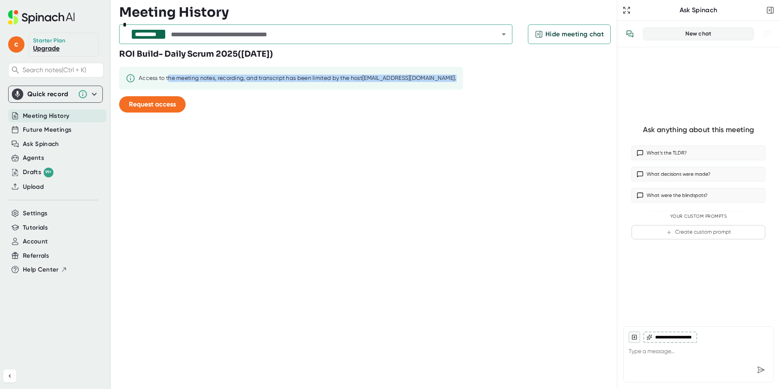
drag, startPoint x: 169, startPoint y: 77, endPoint x: 464, endPoint y: 82, distance: 294.8
click at [464, 82] on div "ROI Build- Daily Scrum 2025 ( [DATE] ) Access to the meeting notes, recording, …" at bounding box center [368, 83] width 498 height 71
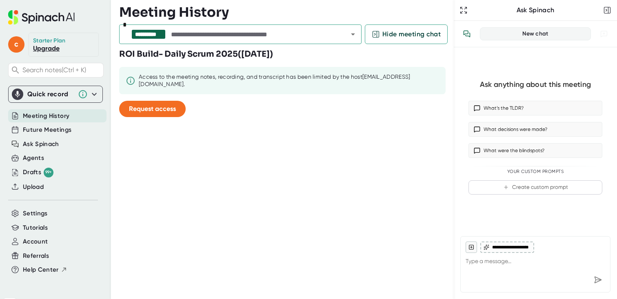
click at [53, 49] on link "Upgrade" at bounding box center [46, 48] width 27 height 8
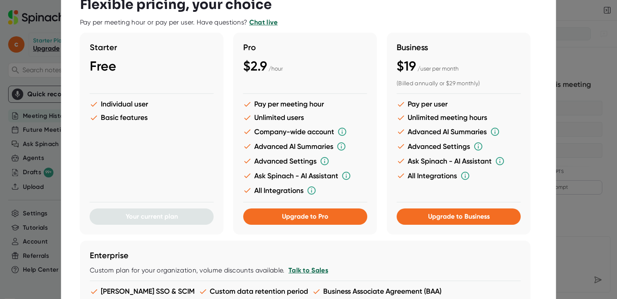
click at [375, 160] on div "Pro $2.9 / hour Pay per meeting hour Unlimited users Company-wide account Advan…" at bounding box center [305, 134] width 144 height 202
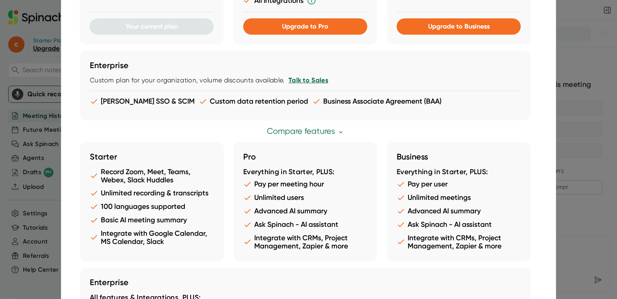
scroll to position [27, 0]
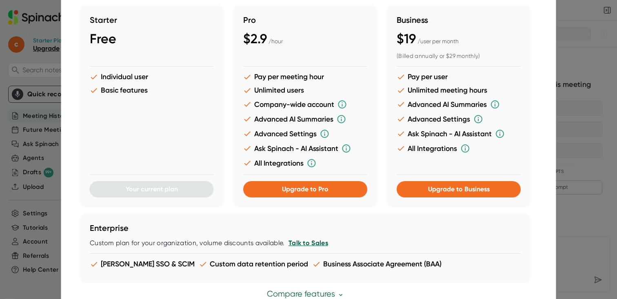
type textarea "x"
